Goal: Check status: Check status

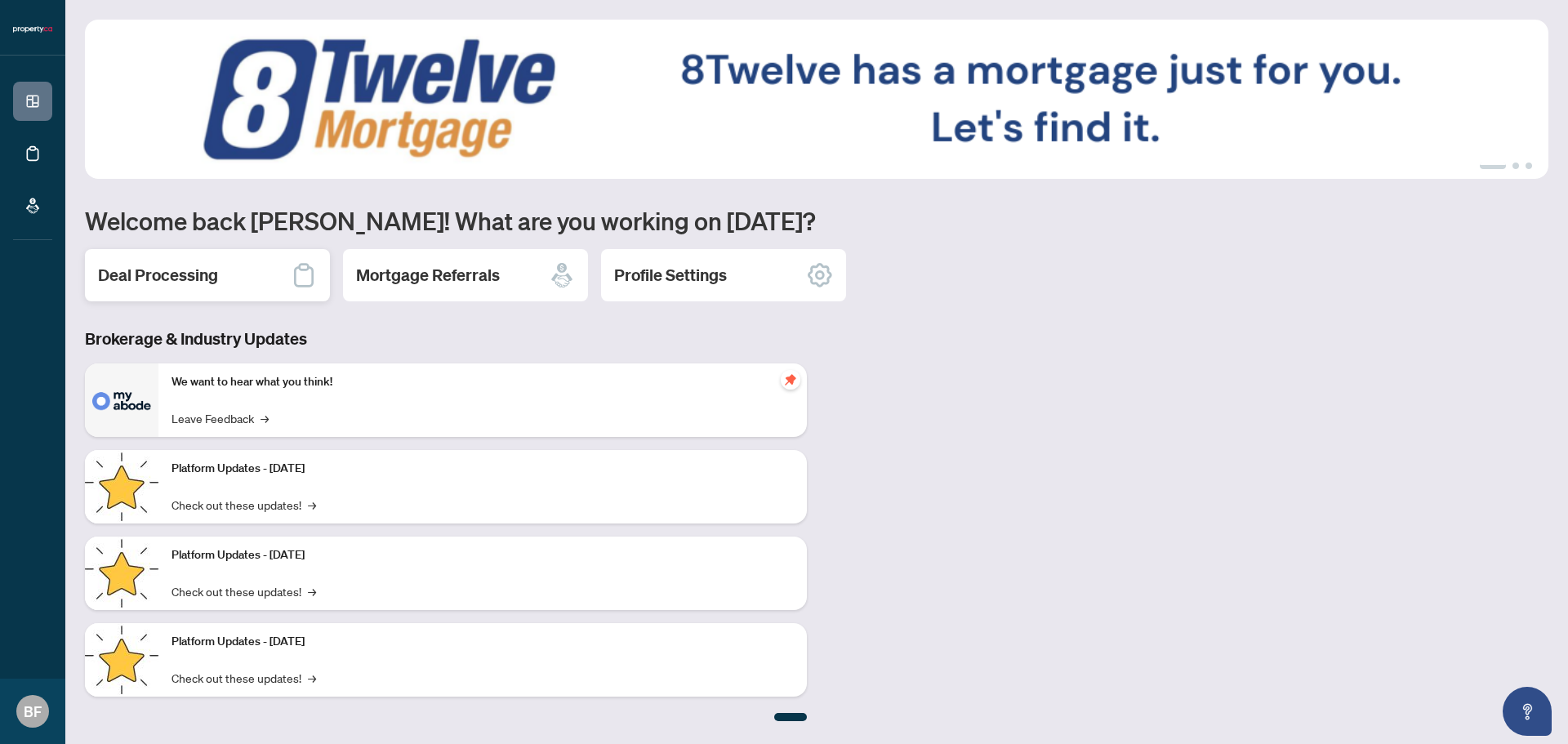
click at [222, 279] on div "Deal Processing" at bounding box center [208, 274] width 245 height 52
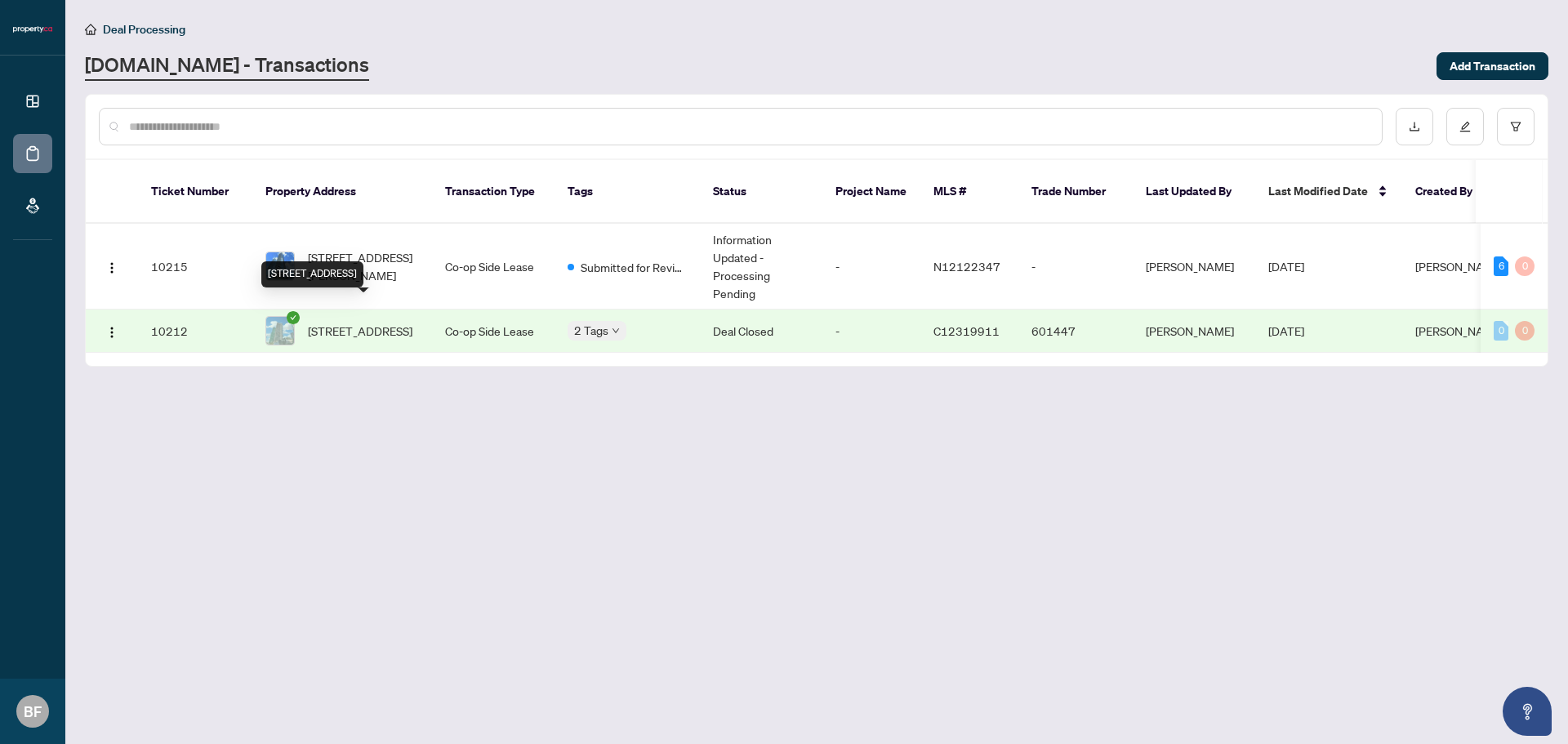
click at [320, 322] on span "[STREET_ADDRESS]" at bounding box center [360, 331] width 104 height 18
